Goal: Task Accomplishment & Management: Manage account settings

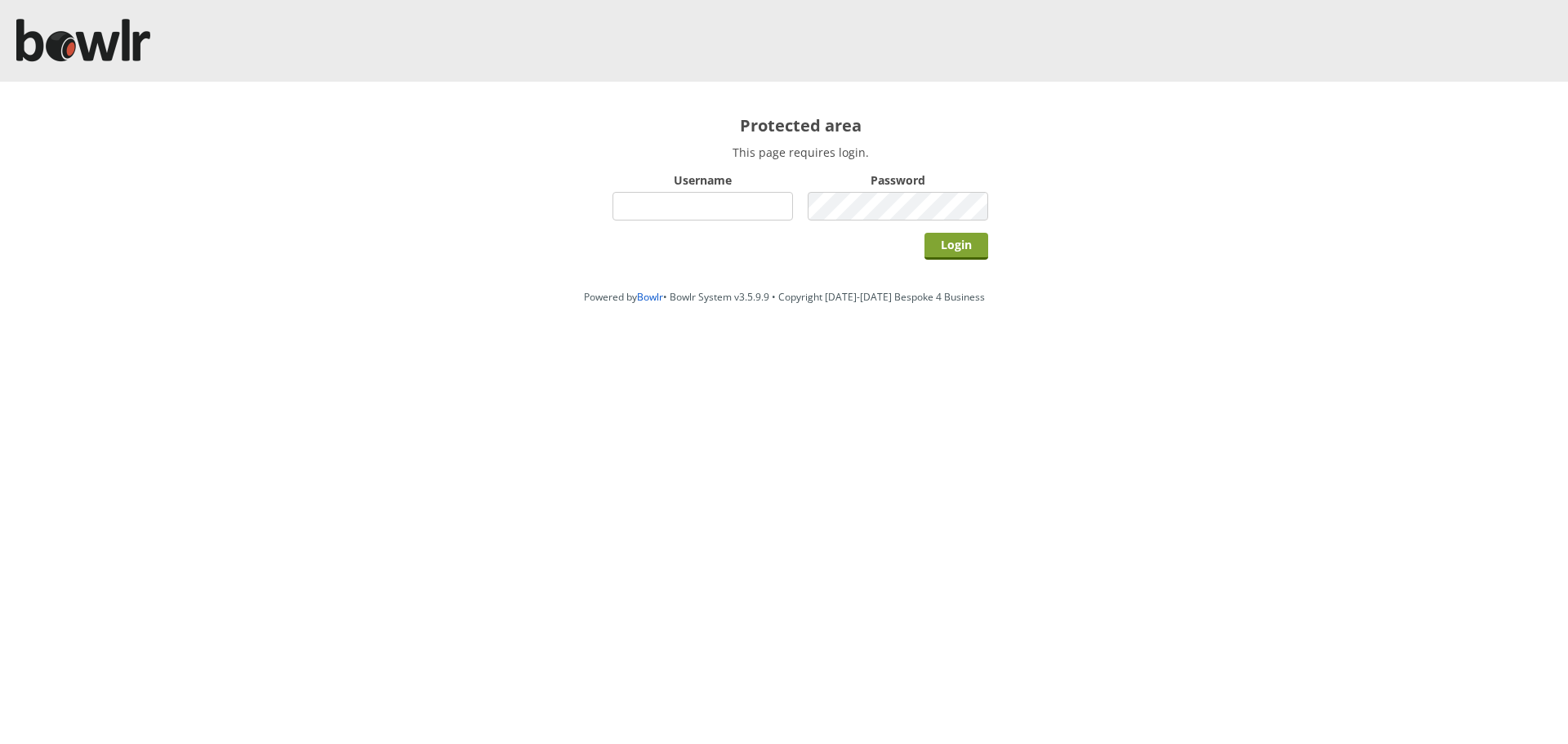
type input "hornseaindoorbowlsclub"
click at [938, 243] on input "Login" at bounding box center [956, 246] width 63 height 27
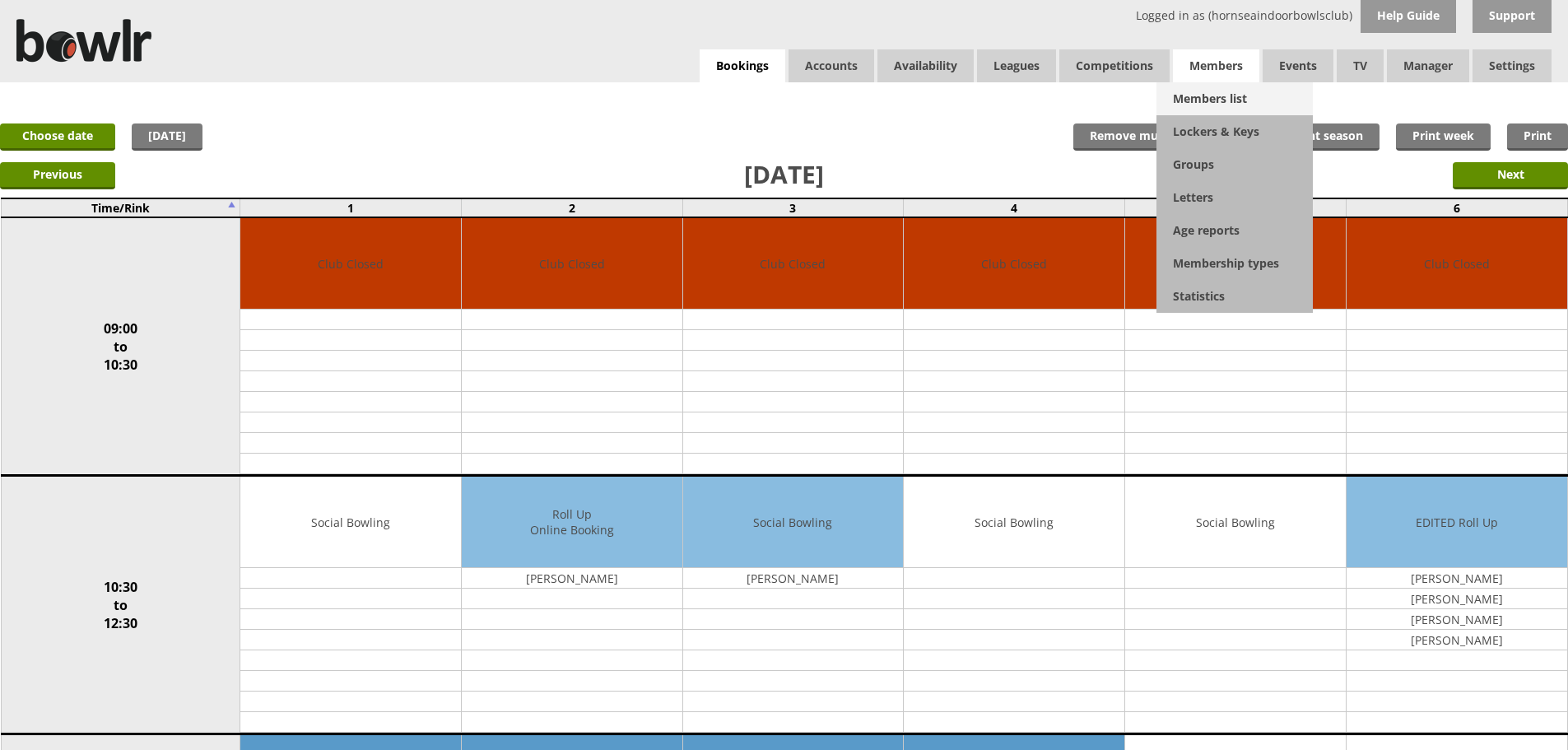
click at [1202, 91] on link "Members list" at bounding box center [1235, 99] width 157 height 33
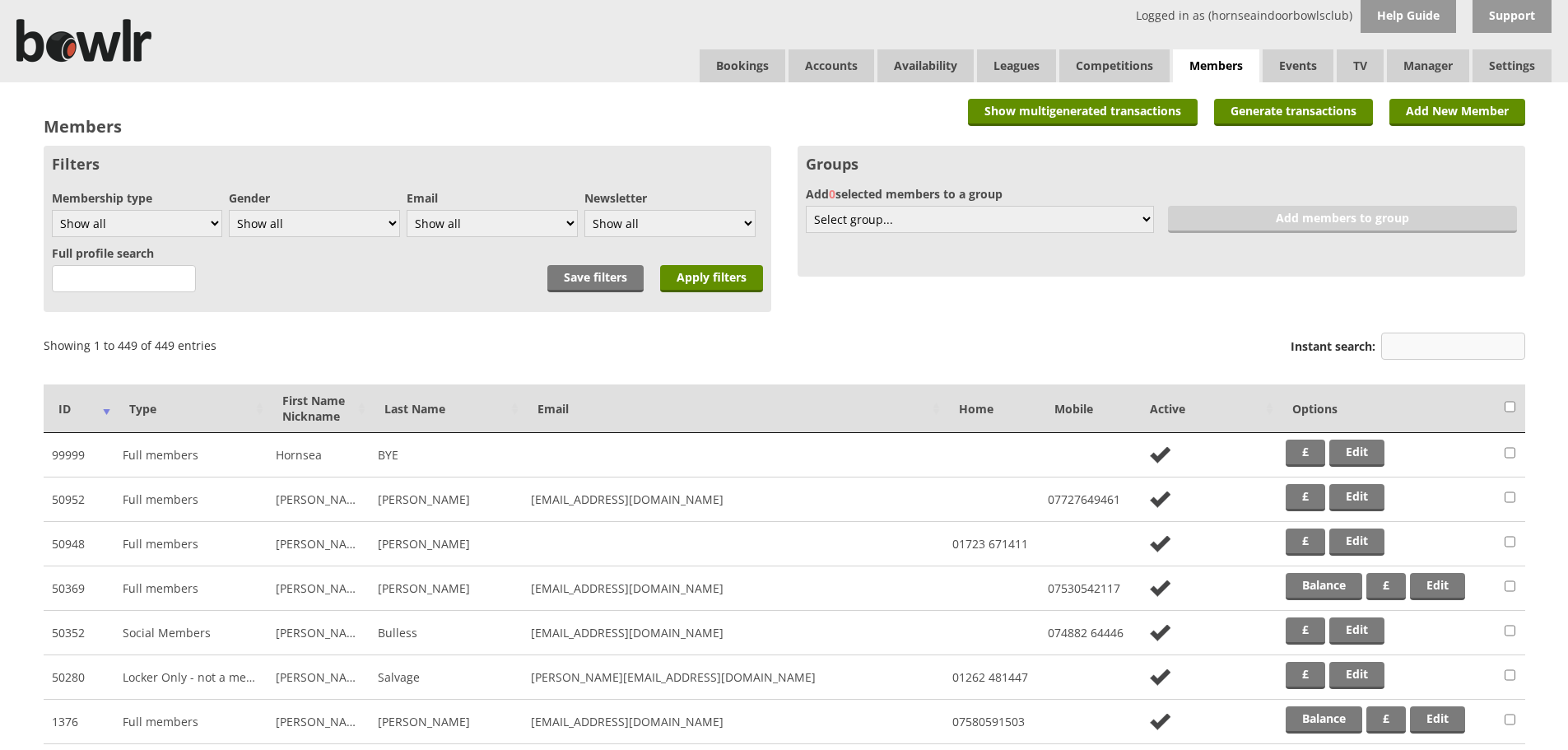
click at [1397, 355] on input "Instant search:" at bounding box center [1453, 346] width 144 height 27
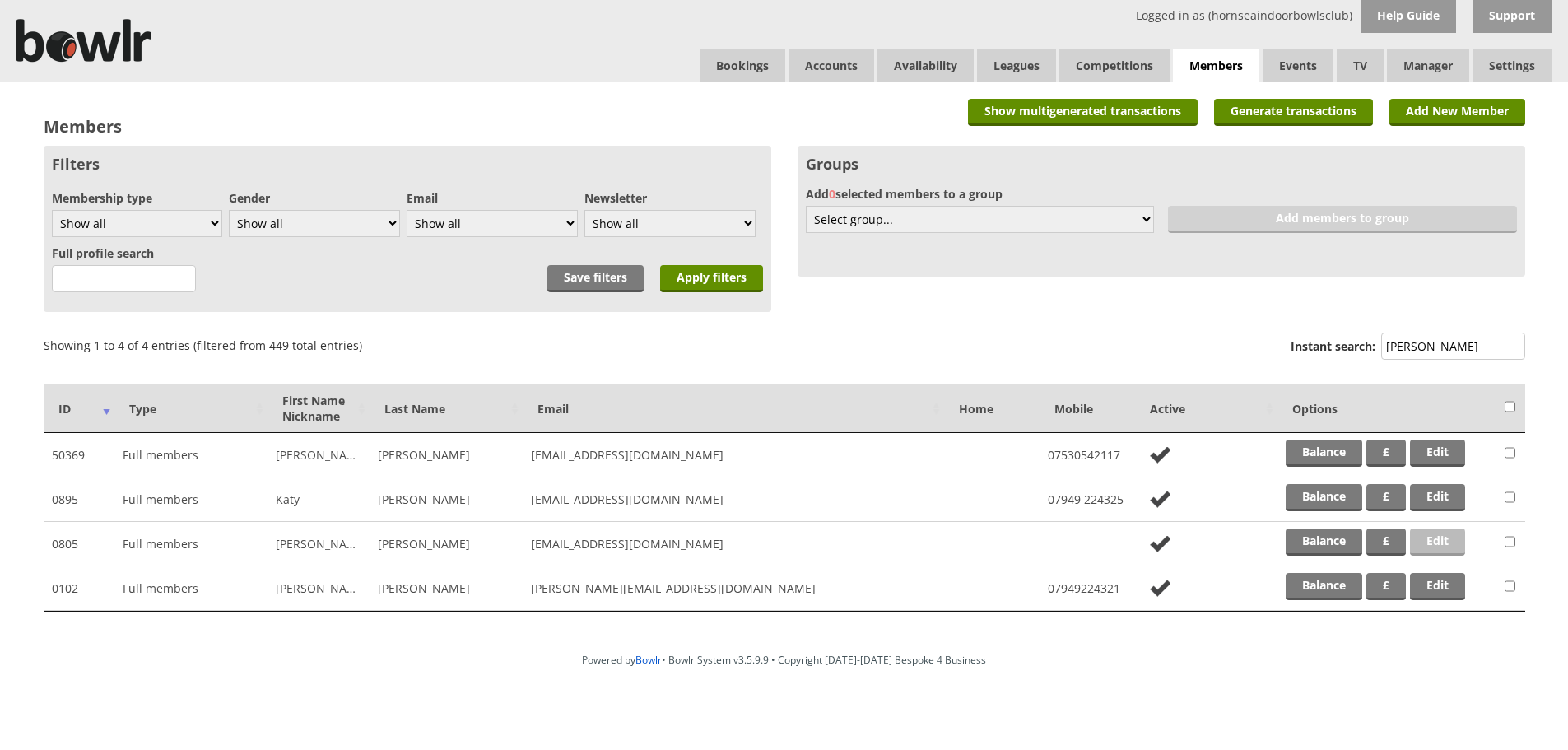
type input "baxter"
click at [1428, 537] on link "Edit" at bounding box center [1438, 542] width 55 height 27
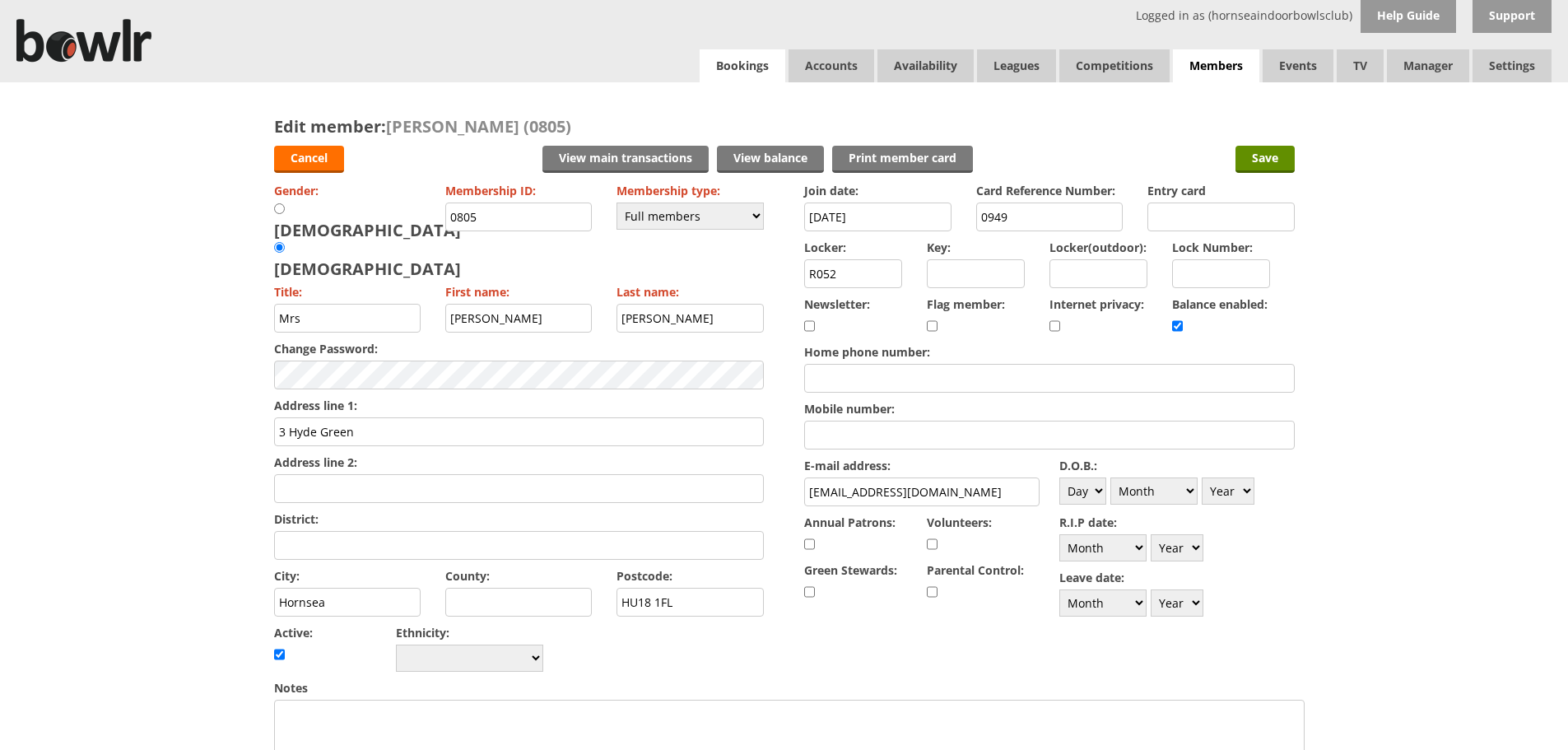
click at [767, 59] on link "Bookings" at bounding box center [742, 66] width 85 height 33
